Goal: Task Accomplishment & Management: Complete application form

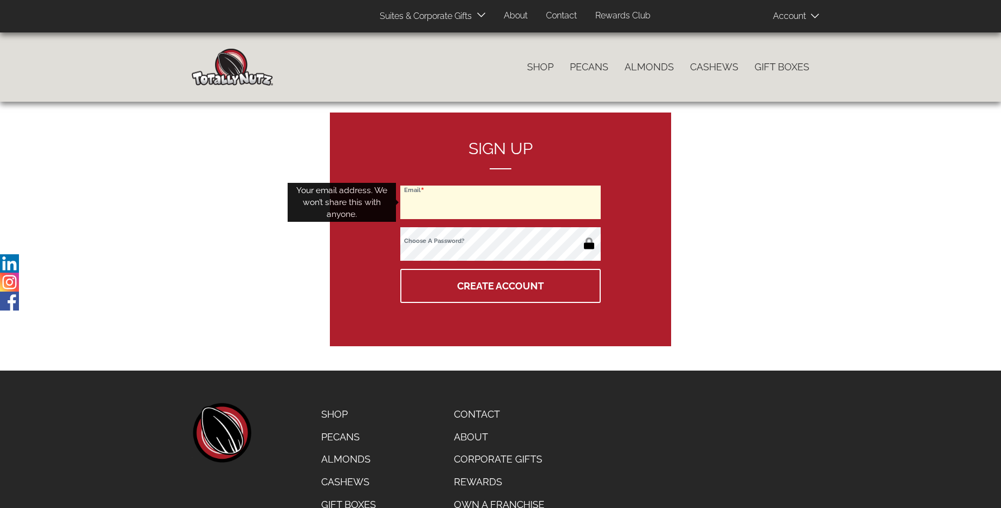
click at [500, 203] on input "Email" at bounding box center [500, 203] width 200 height 34
type input "[EMAIL_ADDRESS][DOMAIN_NAME]"
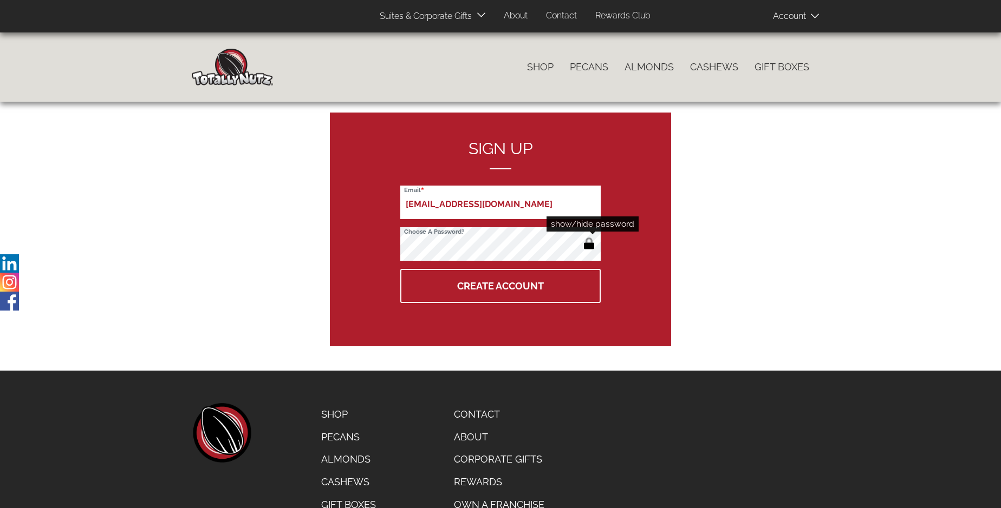
click at [589, 245] on button "button" at bounding box center [589, 244] width 18 height 17
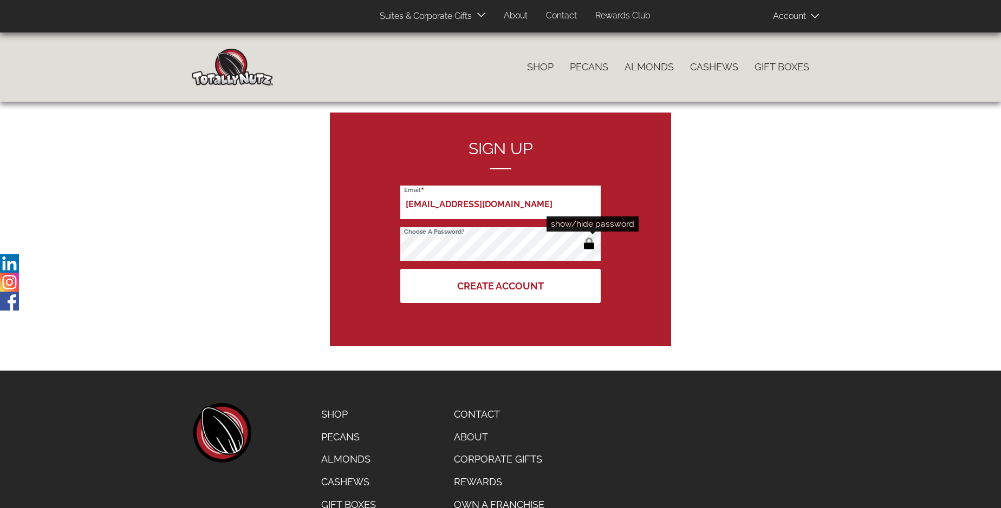
click at [500, 286] on button "Create Account" at bounding box center [500, 286] width 200 height 34
